Goal: Task Accomplishment & Management: Use online tool/utility

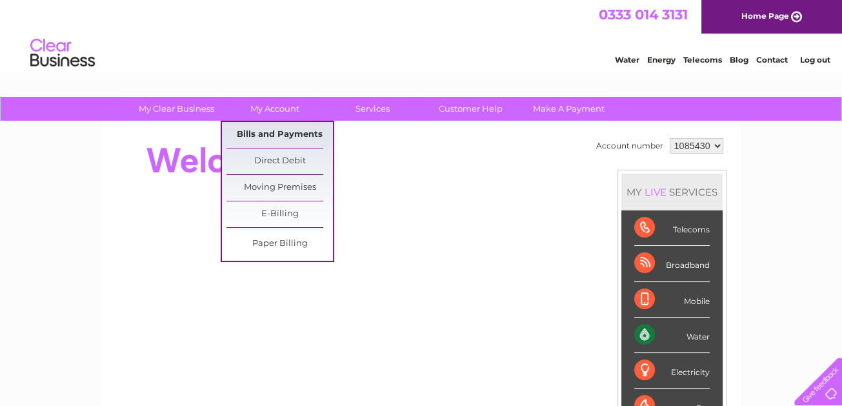
click at [267, 133] on link "Bills and Payments" at bounding box center [280, 135] width 107 height 26
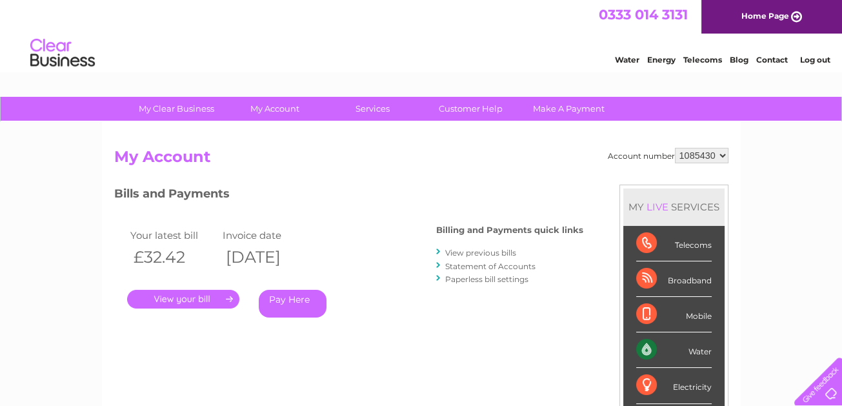
click at [167, 296] on link "." at bounding box center [183, 299] width 112 height 19
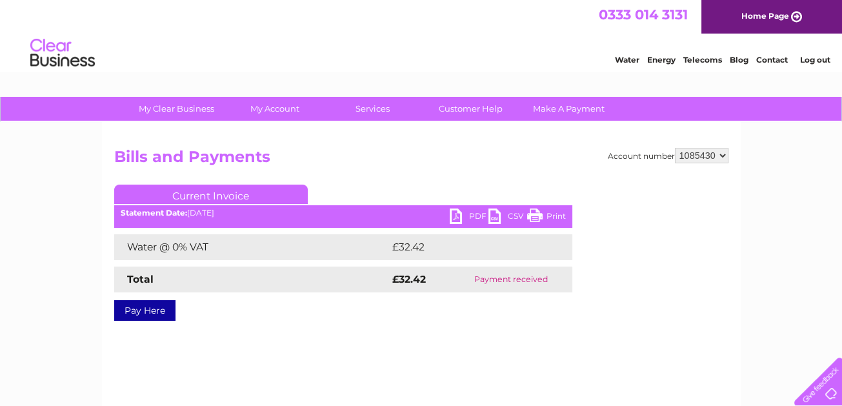
click at [471, 214] on link "PDF" at bounding box center [469, 218] width 39 height 19
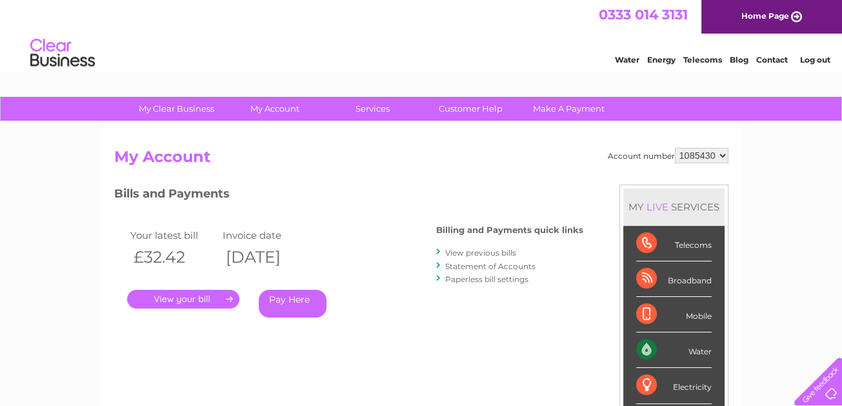
click at [460, 252] on link "View previous bills" at bounding box center [480, 253] width 71 height 10
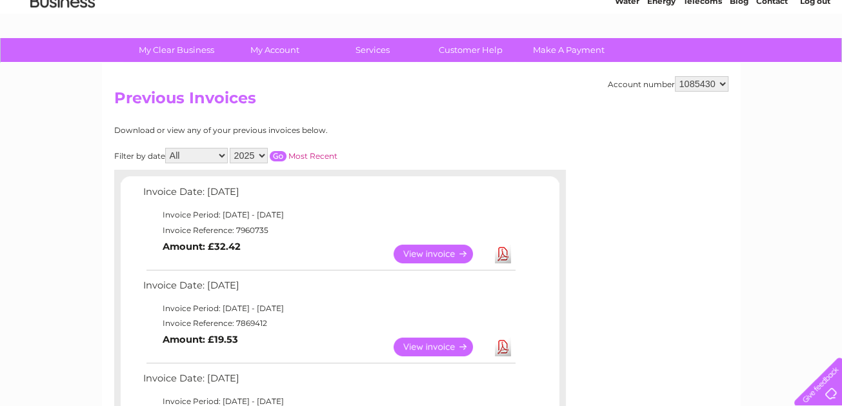
scroll to position [65, 0]
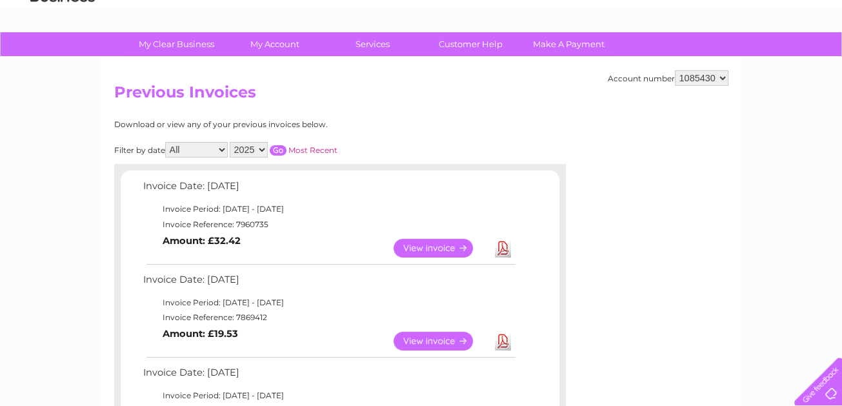
click at [418, 340] on link "View" at bounding box center [441, 341] width 95 height 19
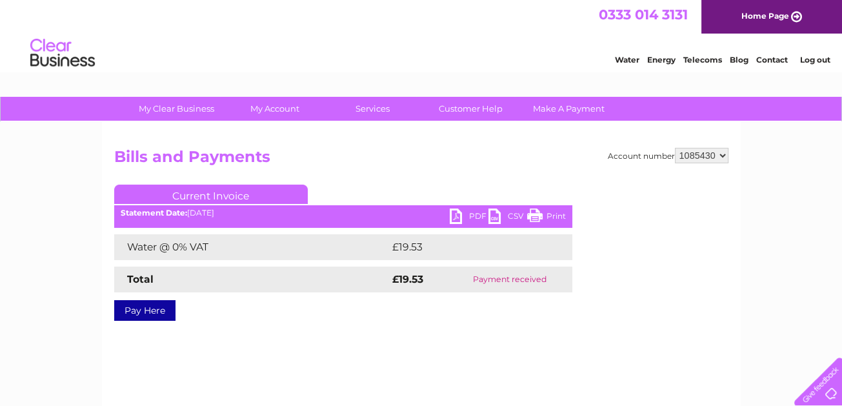
click at [471, 213] on link "PDF" at bounding box center [469, 218] width 39 height 19
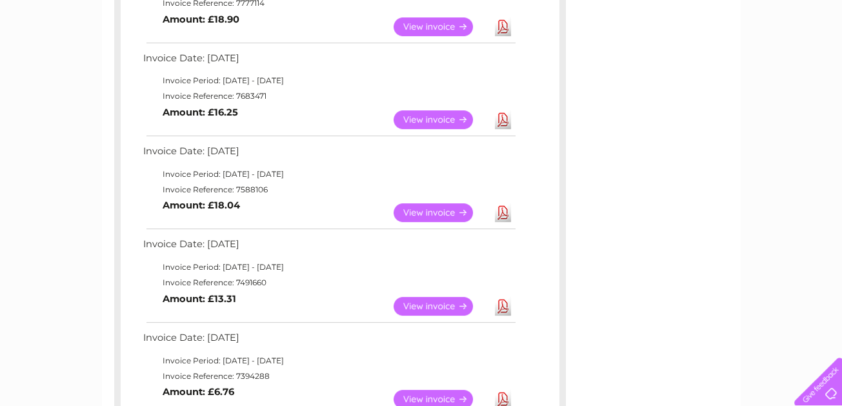
scroll to position [473, 0]
click at [419, 208] on link "View" at bounding box center [441, 212] width 95 height 19
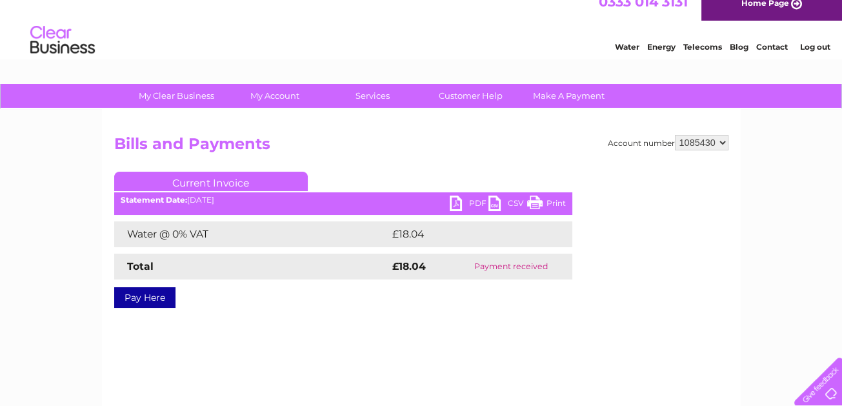
scroll to position [14, 0]
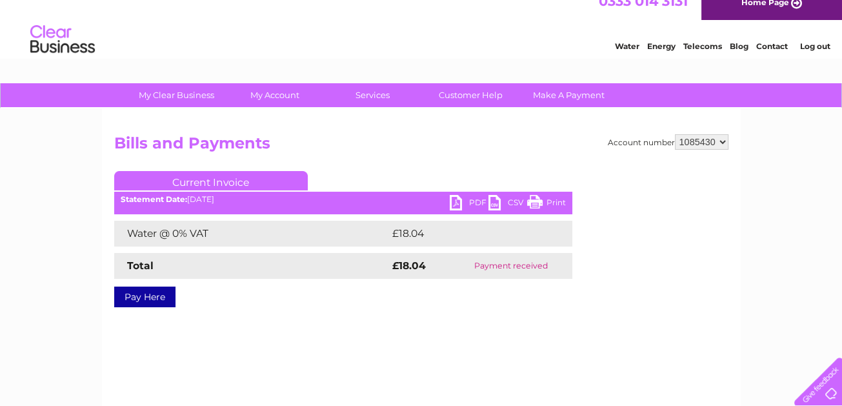
click at [475, 201] on link "PDF" at bounding box center [469, 204] width 39 height 19
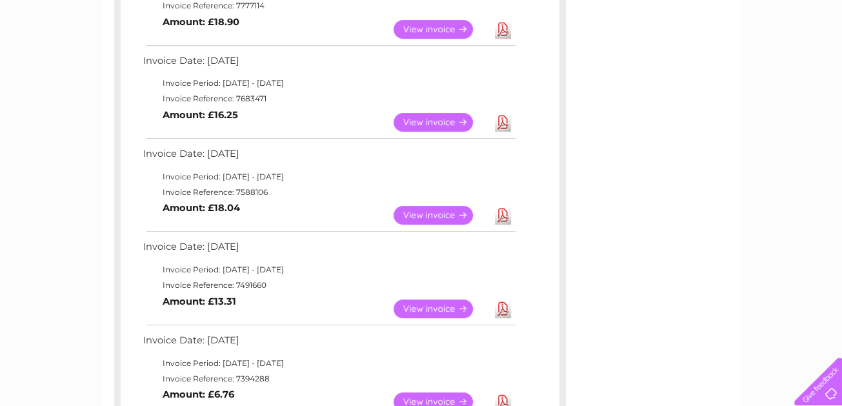
click at [420, 307] on link "View" at bounding box center [441, 309] width 95 height 19
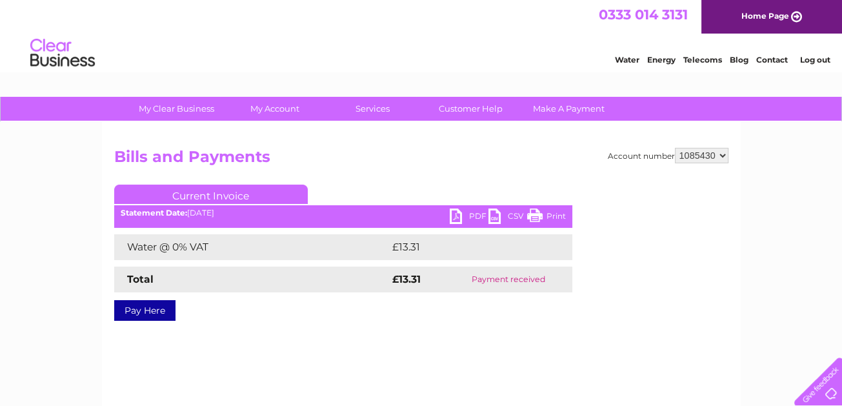
click at [475, 212] on link "PDF" at bounding box center [469, 218] width 39 height 19
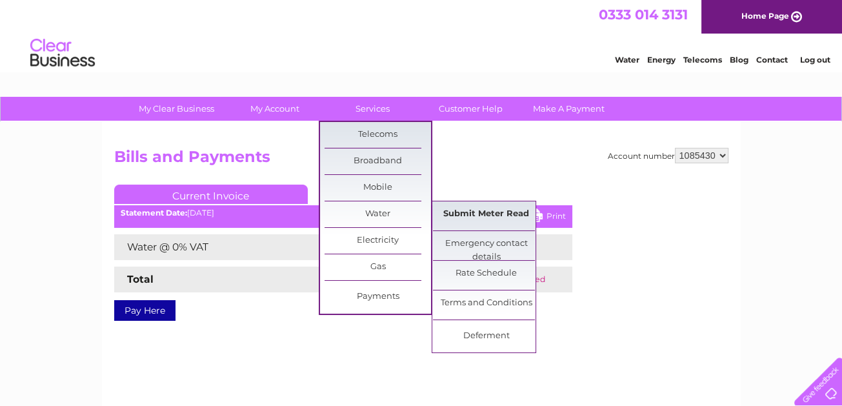
click at [458, 212] on link "Submit Meter Read" at bounding box center [486, 214] width 107 height 26
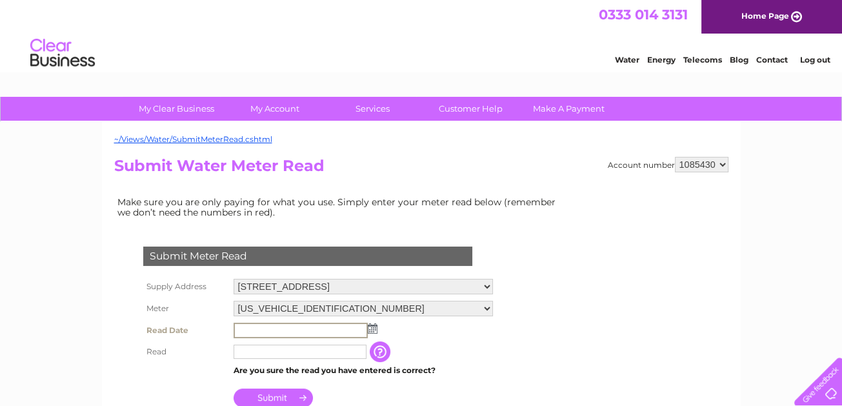
click at [248, 329] on input "text" at bounding box center [301, 330] width 134 height 15
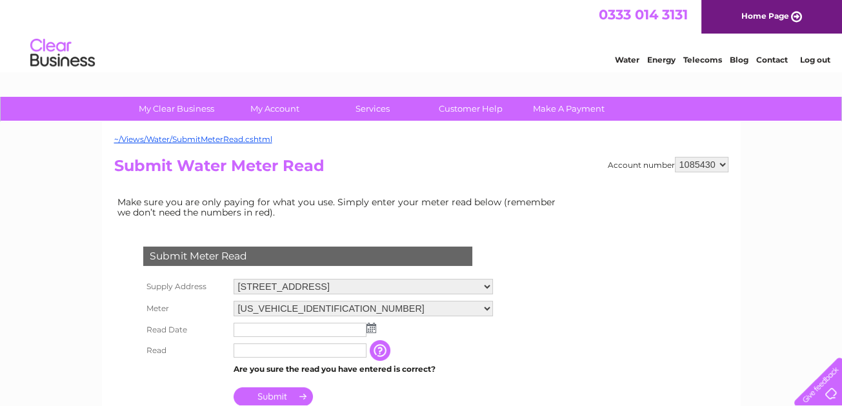
click at [374, 327] on img at bounding box center [372, 328] width 10 height 10
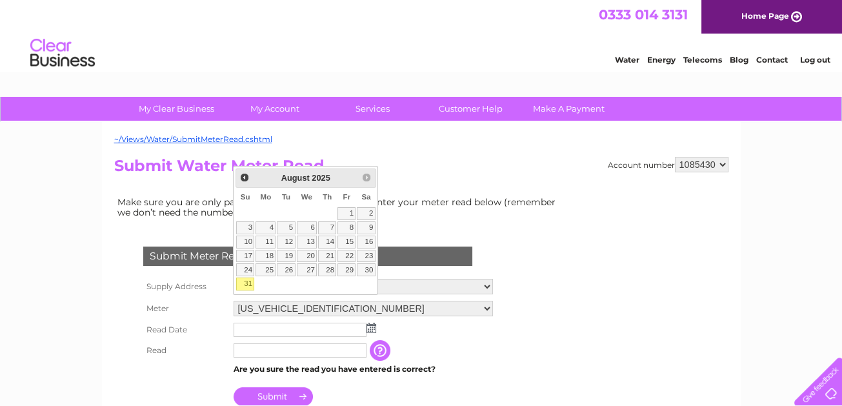
click at [248, 291] on link "31" at bounding box center [245, 284] width 18 height 13
type input "2025/08/31"
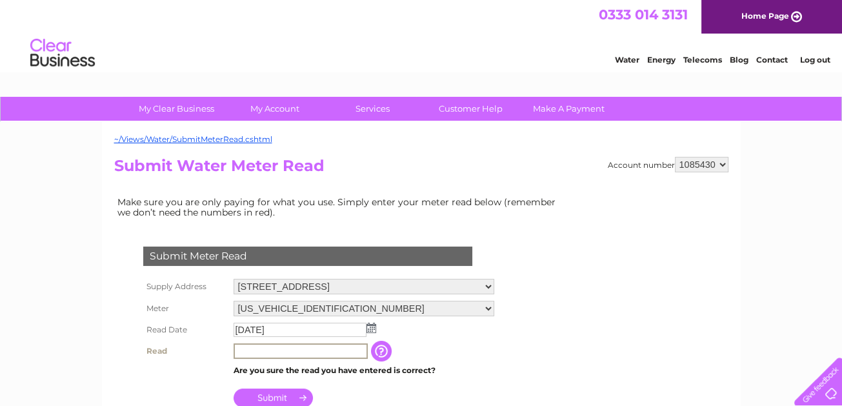
click at [245, 349] on input "text" at bounding box center [301, 350] width 134 height 15
type input "224"
click at [274, 398] on input "Submit" at bounding box center [273, 396] width 79 height 18
